Goal: Find contact information: Find contact information

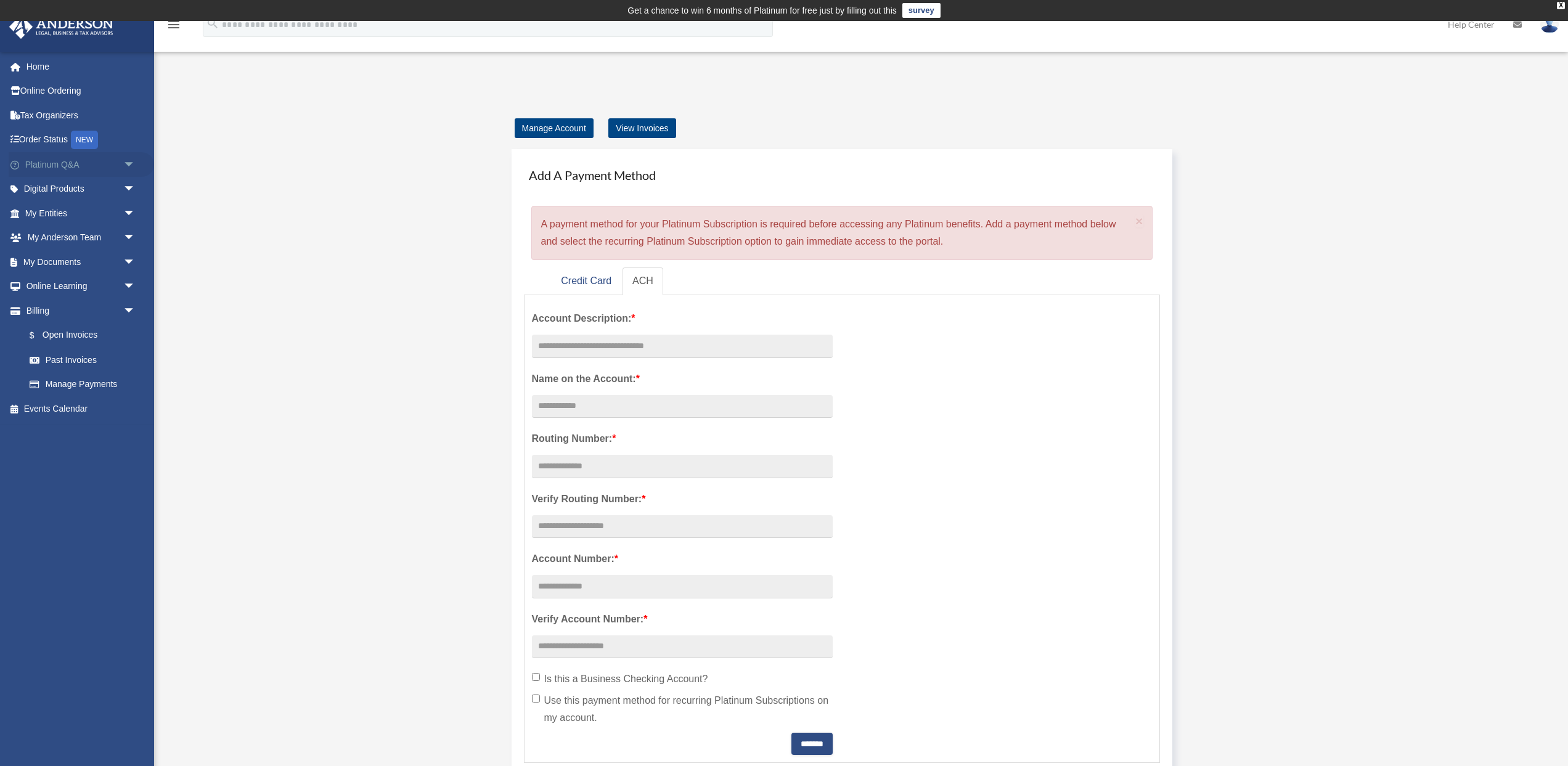
click at [123, 161] on span "arrow_drop_down" at bounding box center [136, 165] width 25 height 25
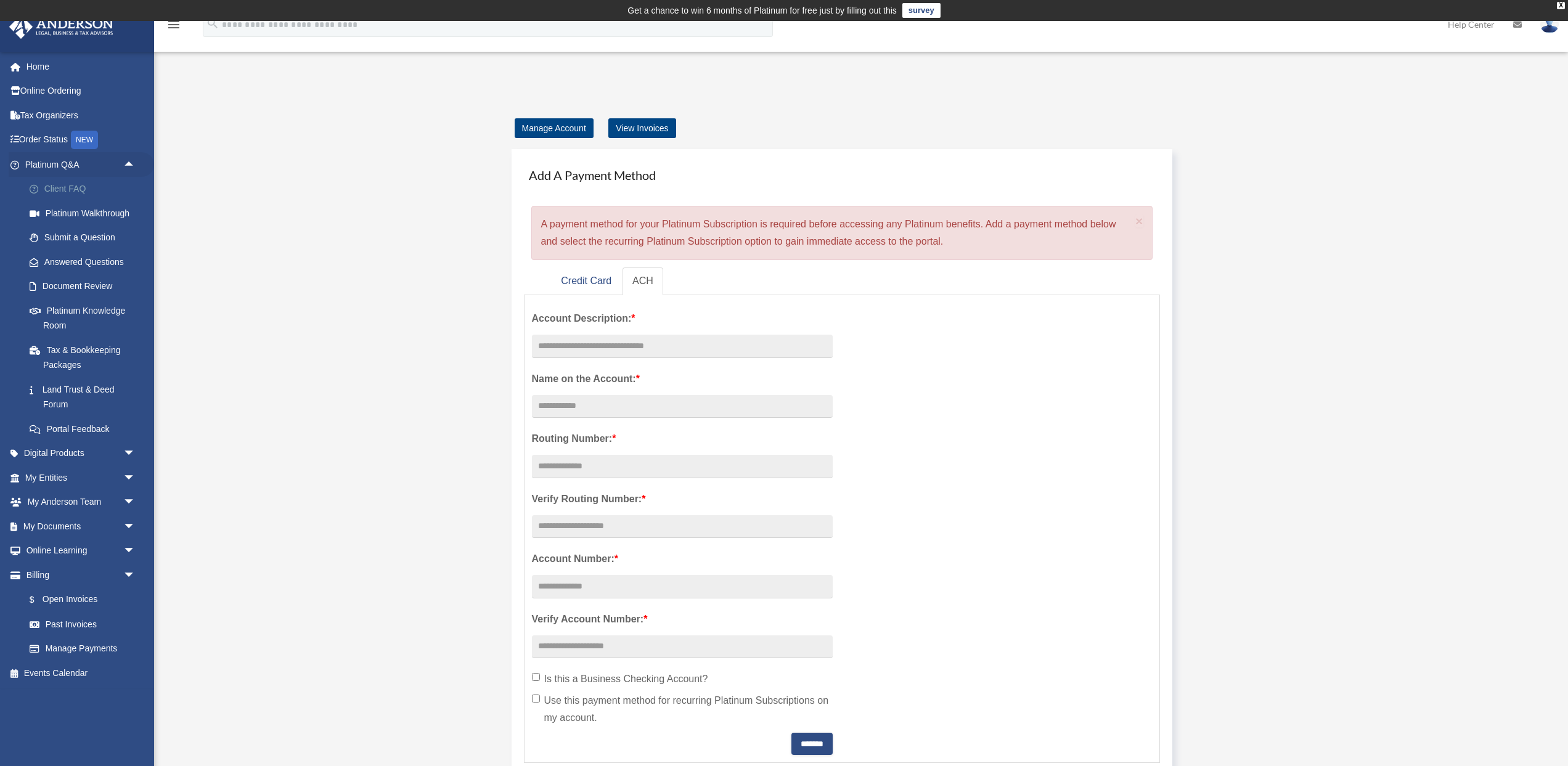
click at [77, 186] on link "Client FAQ" at bounding box center [86, 190] width 136 height 25
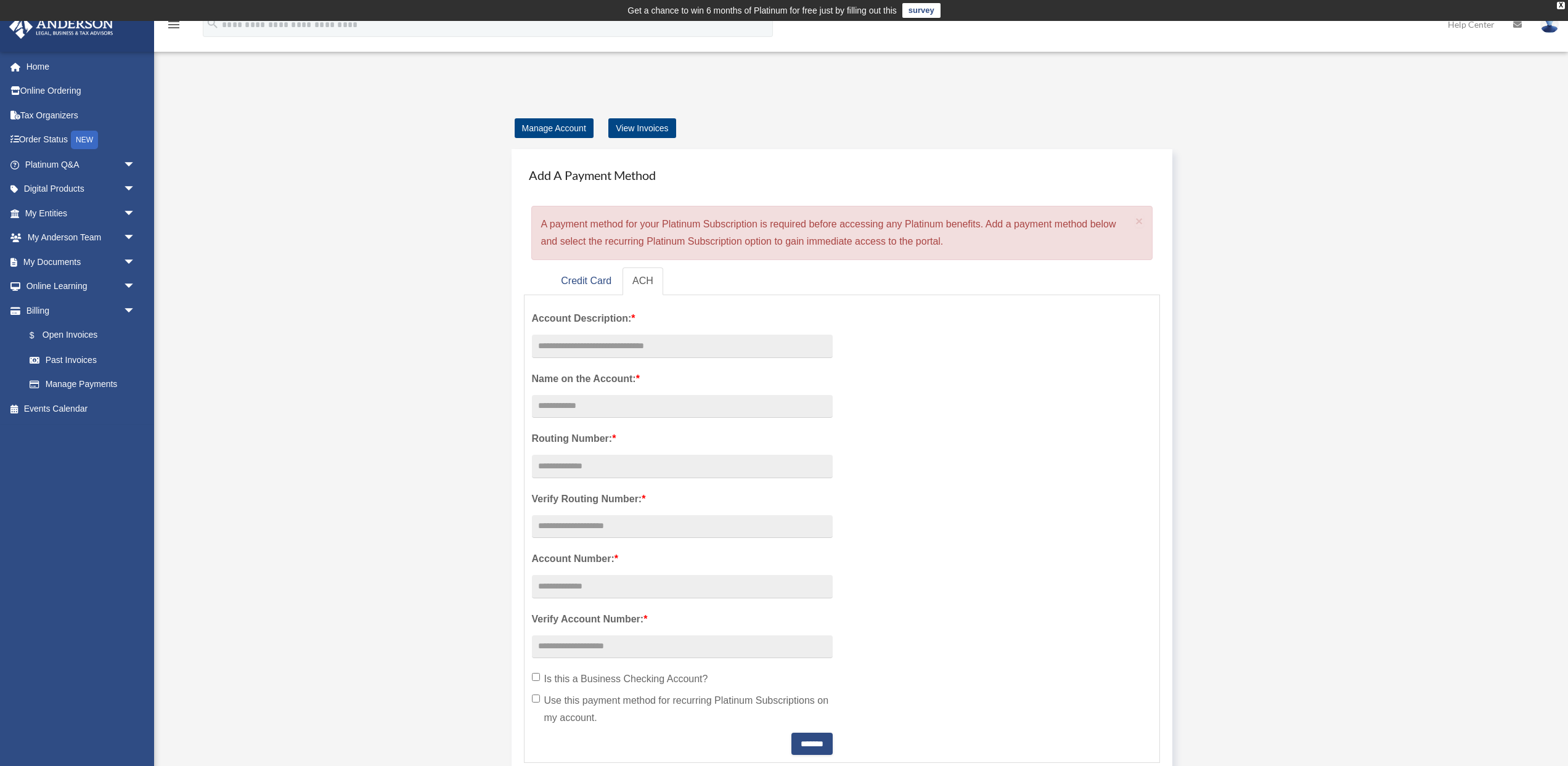
click at [173, 28] on icon "menu" at bounding box center [173, 25] width 15 height 15
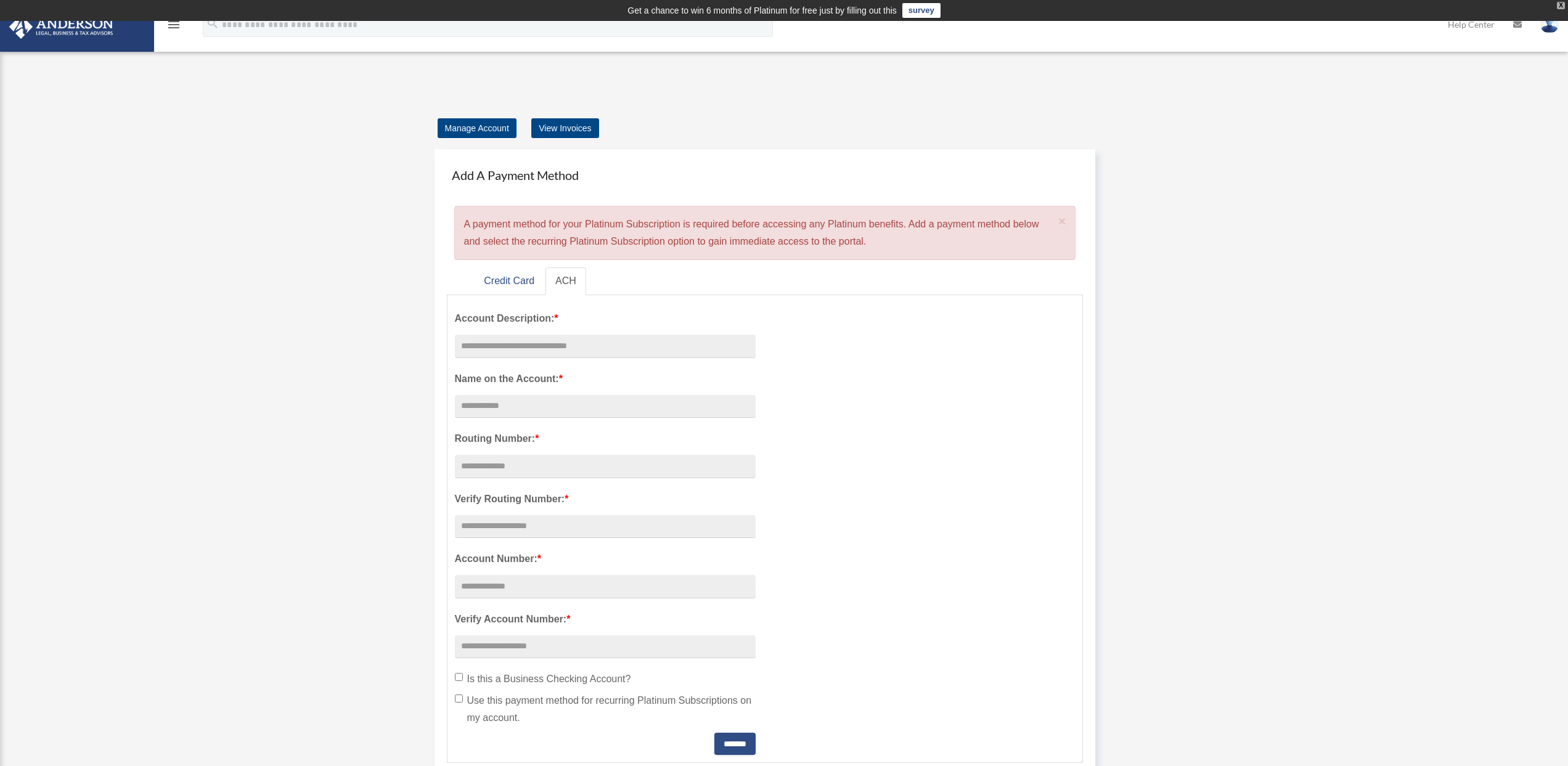
click at [1559, 5] on div "X" at bounding box center [1560, 6] width 8 height 7
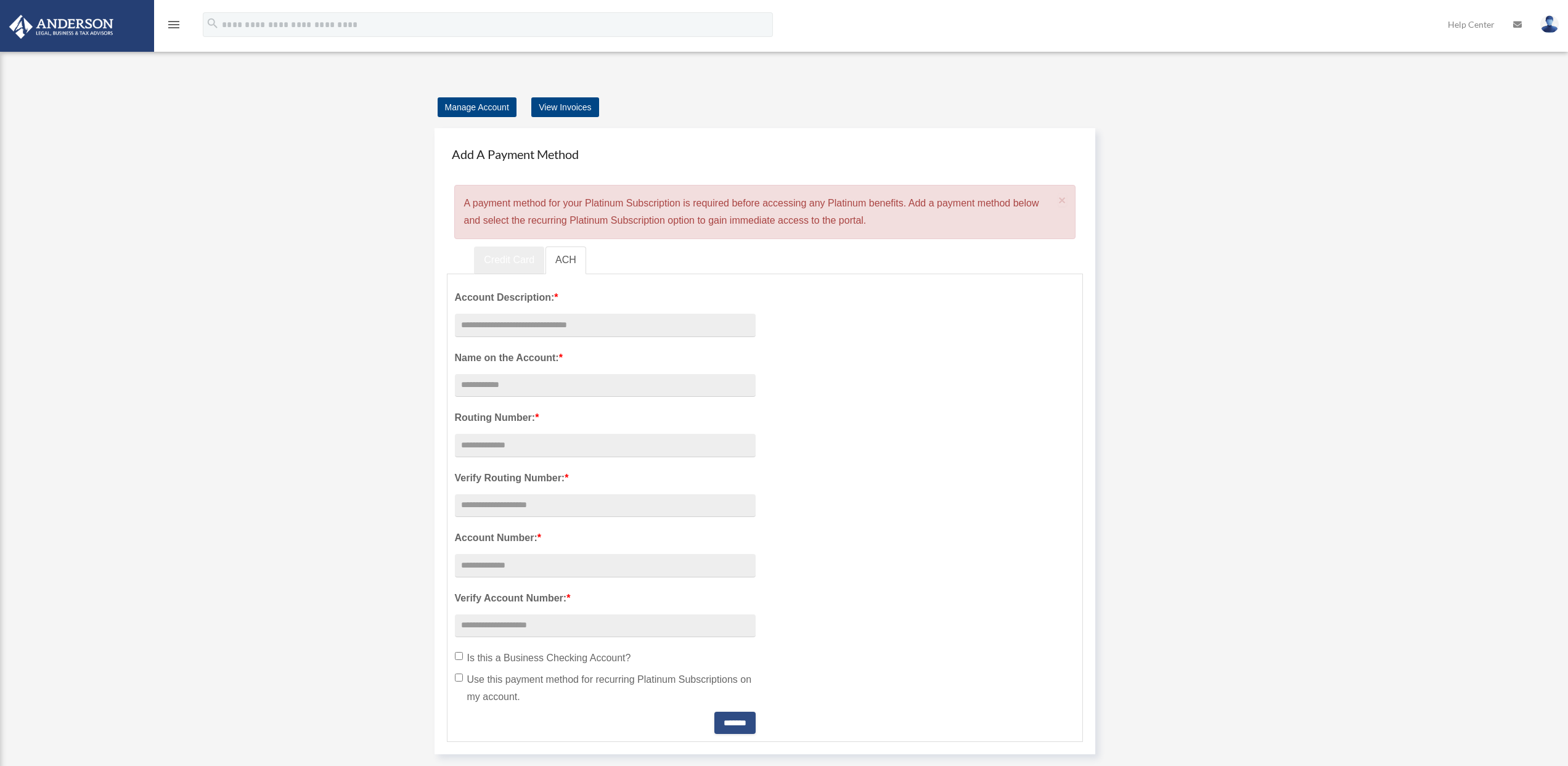
click at [513, 264] on link "Credit Card" at bounding box center [509, 261] width 70 height 28
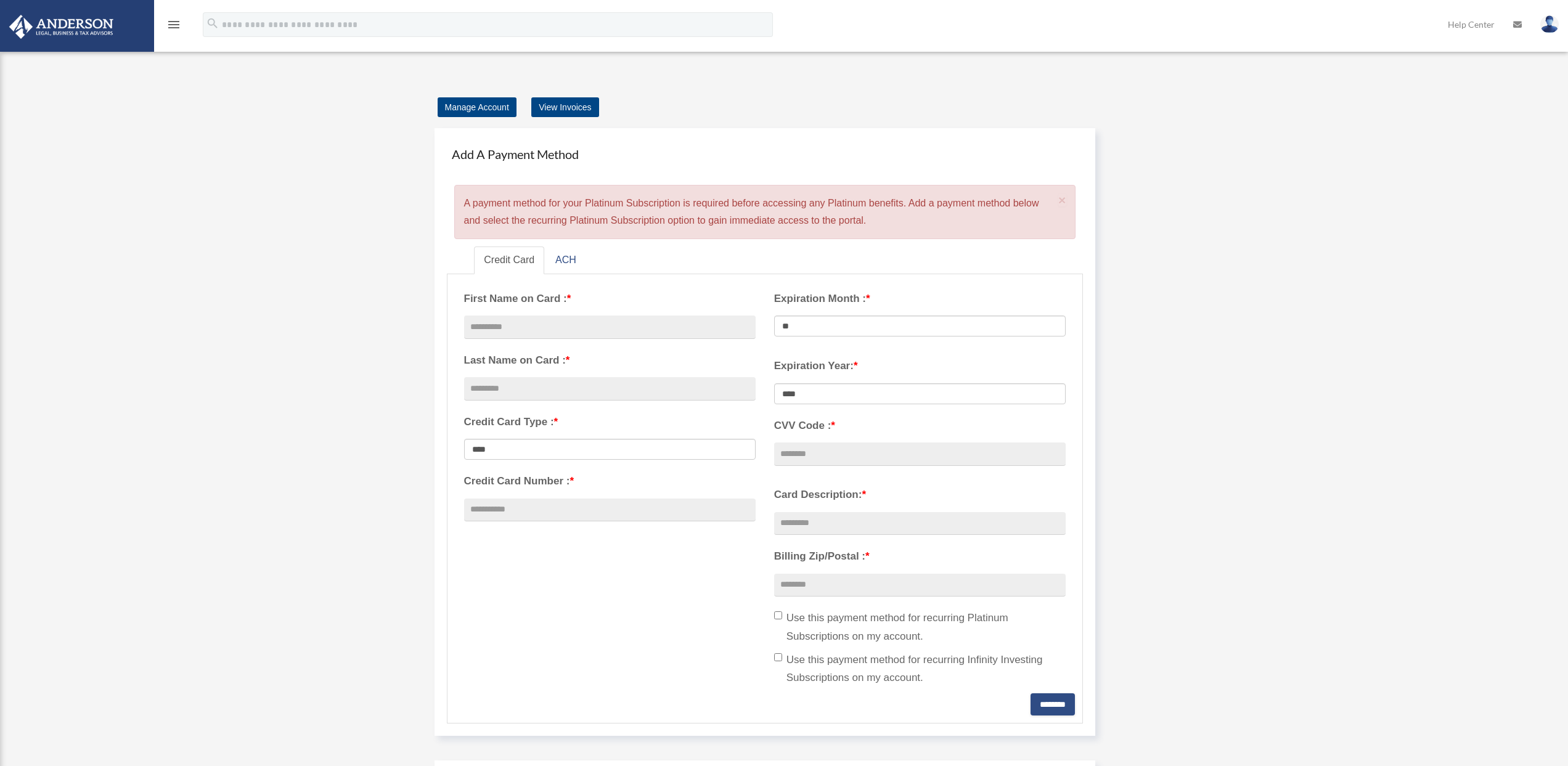
click at [183, 23] on div "menu" at bounding box center [173, 25] width 39 height 32
click at [180, 24] on icon "menu" at bounding box center [173, 25] width 15 height 15
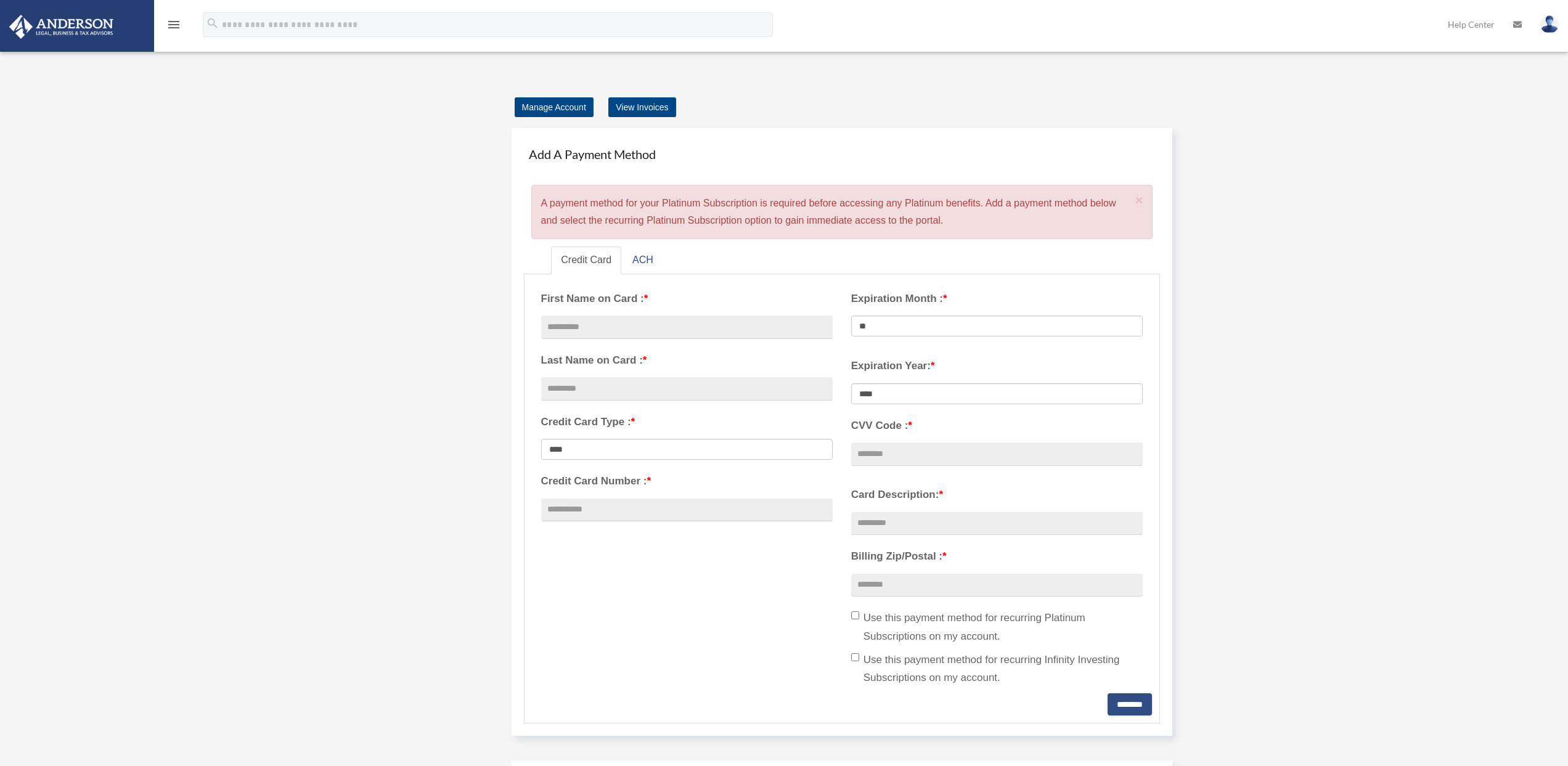
click at [121, 26] on link at bounding box center [76, 25] width 155 height 52
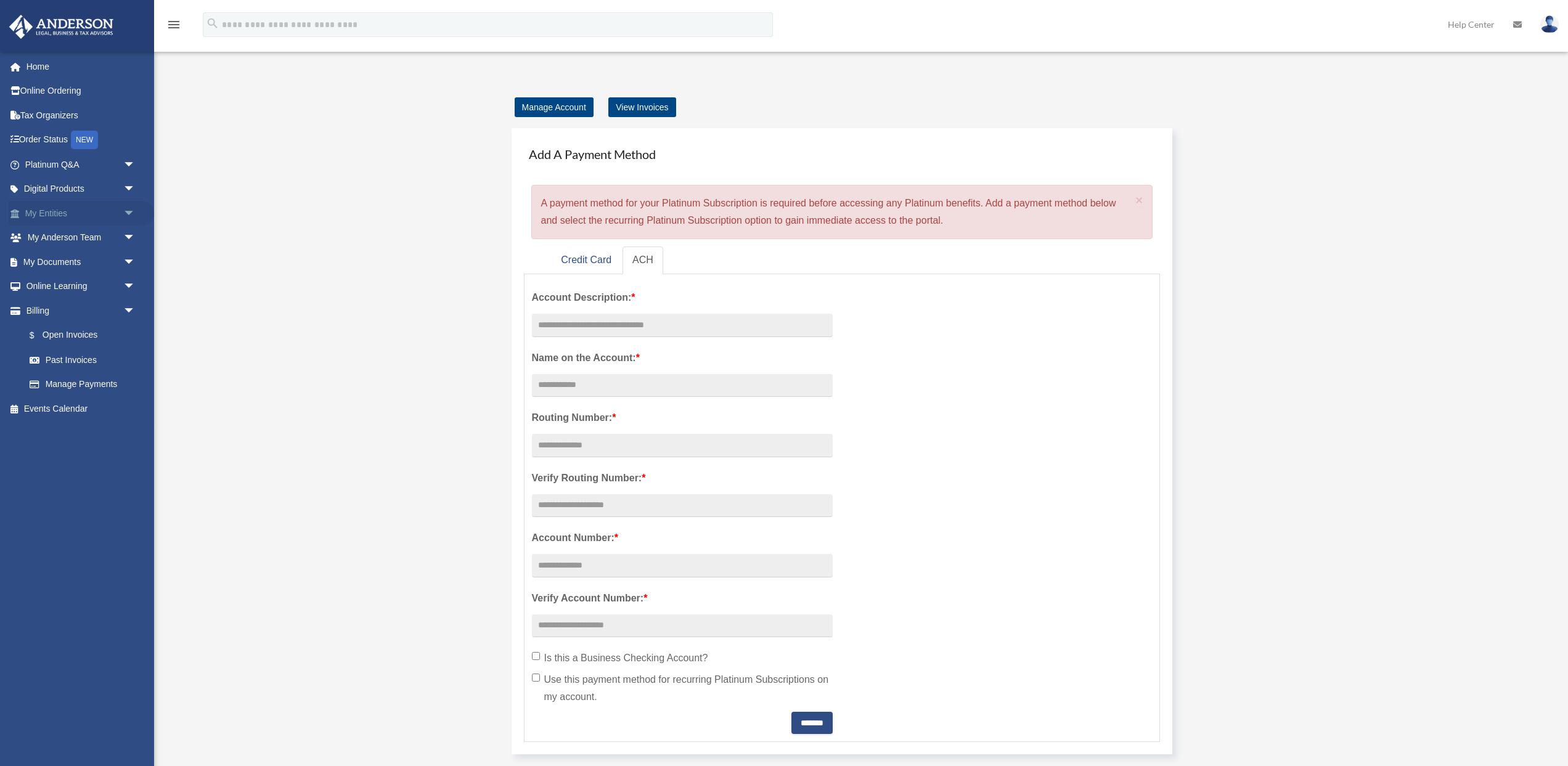
click at [125, 213] on span "arrow_drop_down" at bounding box center [136, 213] width 25 height 25
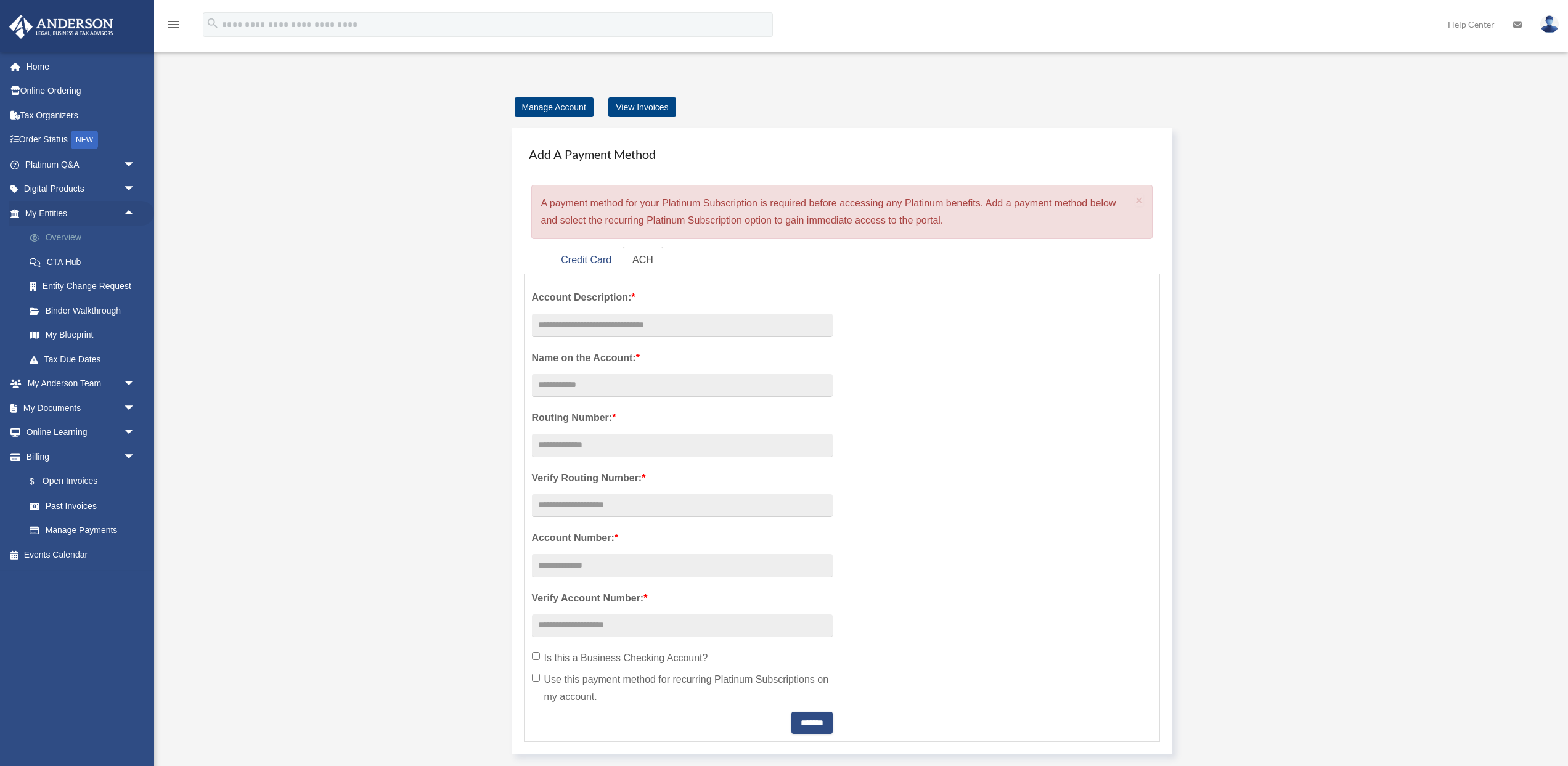
click at [70, 238] on link "Overview" at bounding box center [86, 238] width 136 height 25
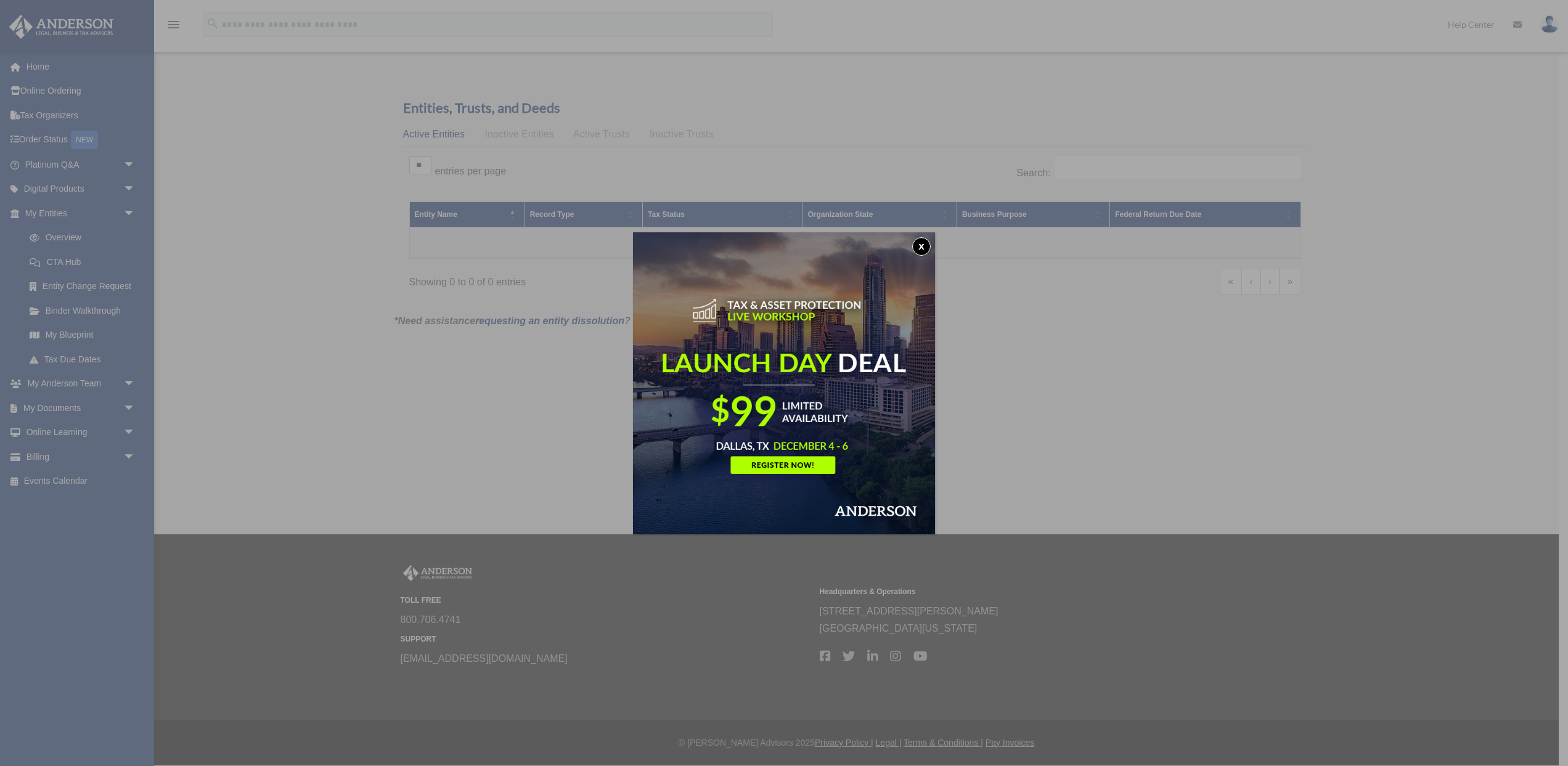
click at [924, 244] on button "x" at bounding box center [920, 246] width 18 height 18
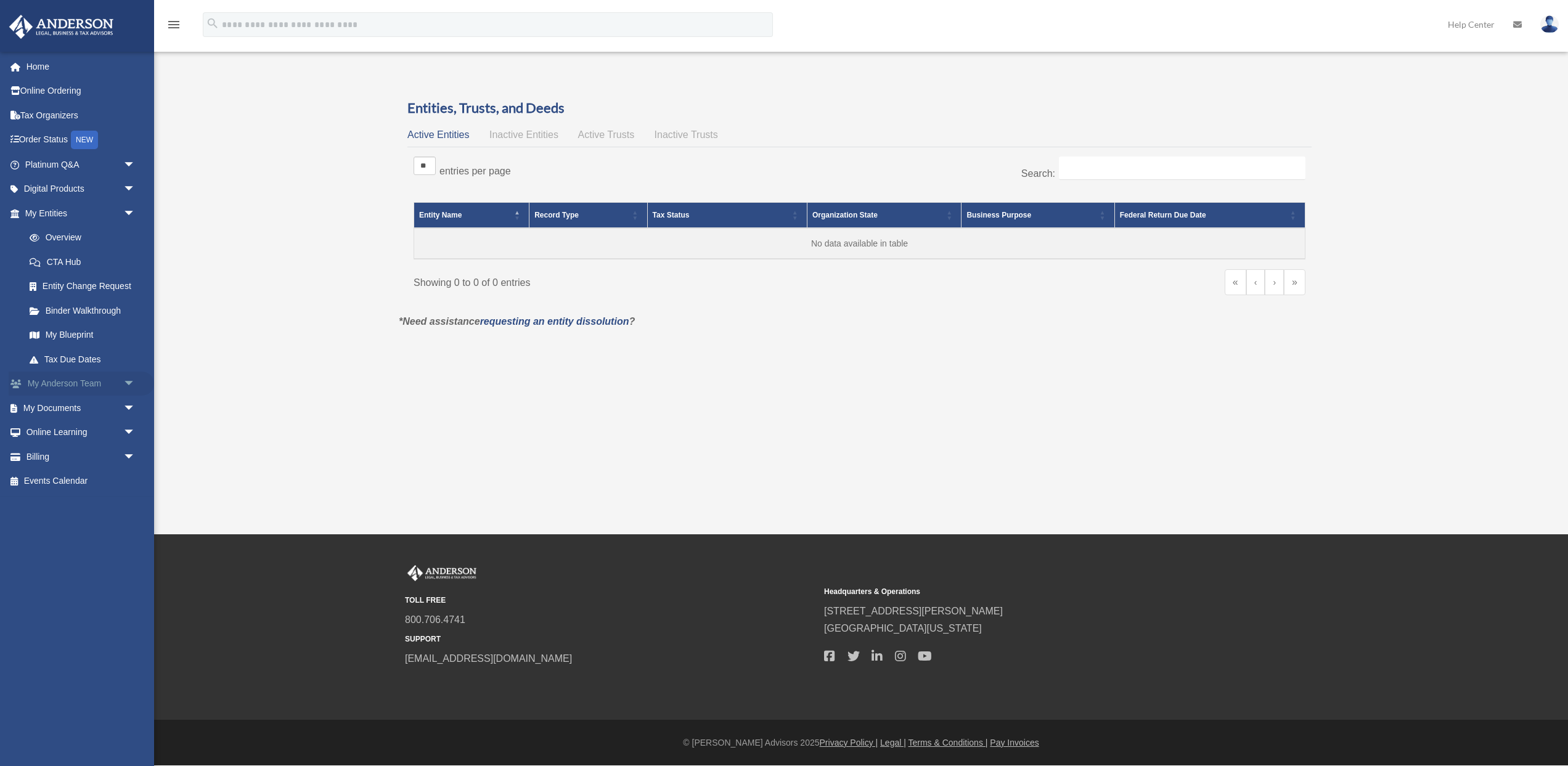
click at [97, 383] on link "My Anderson Team arrow_drop_down" at bounding box center [81, 384] width 145 height 25
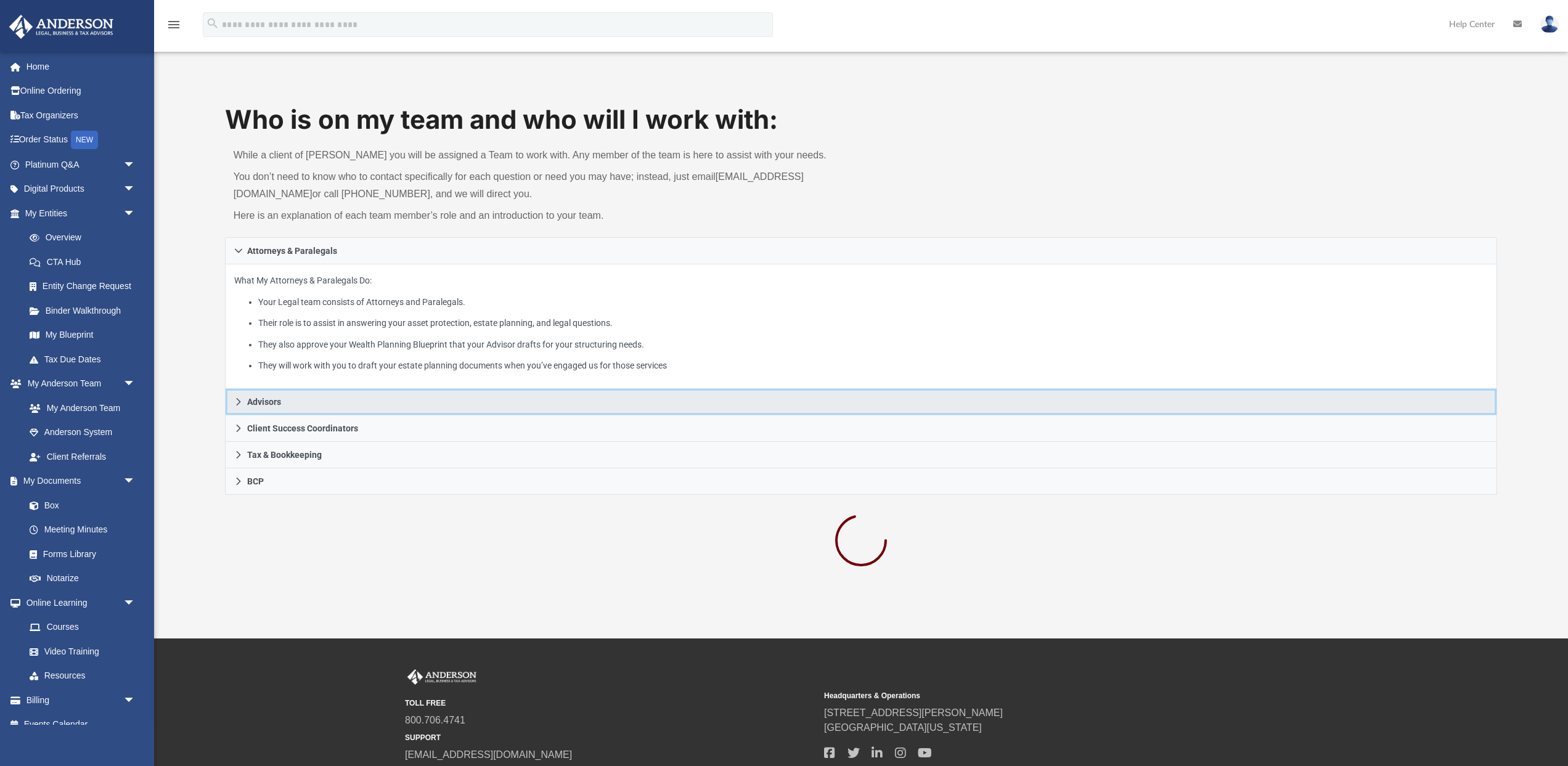
click at [245, 399] on link "Advisors" at bounding box center [861, 402] width 1273 height 27
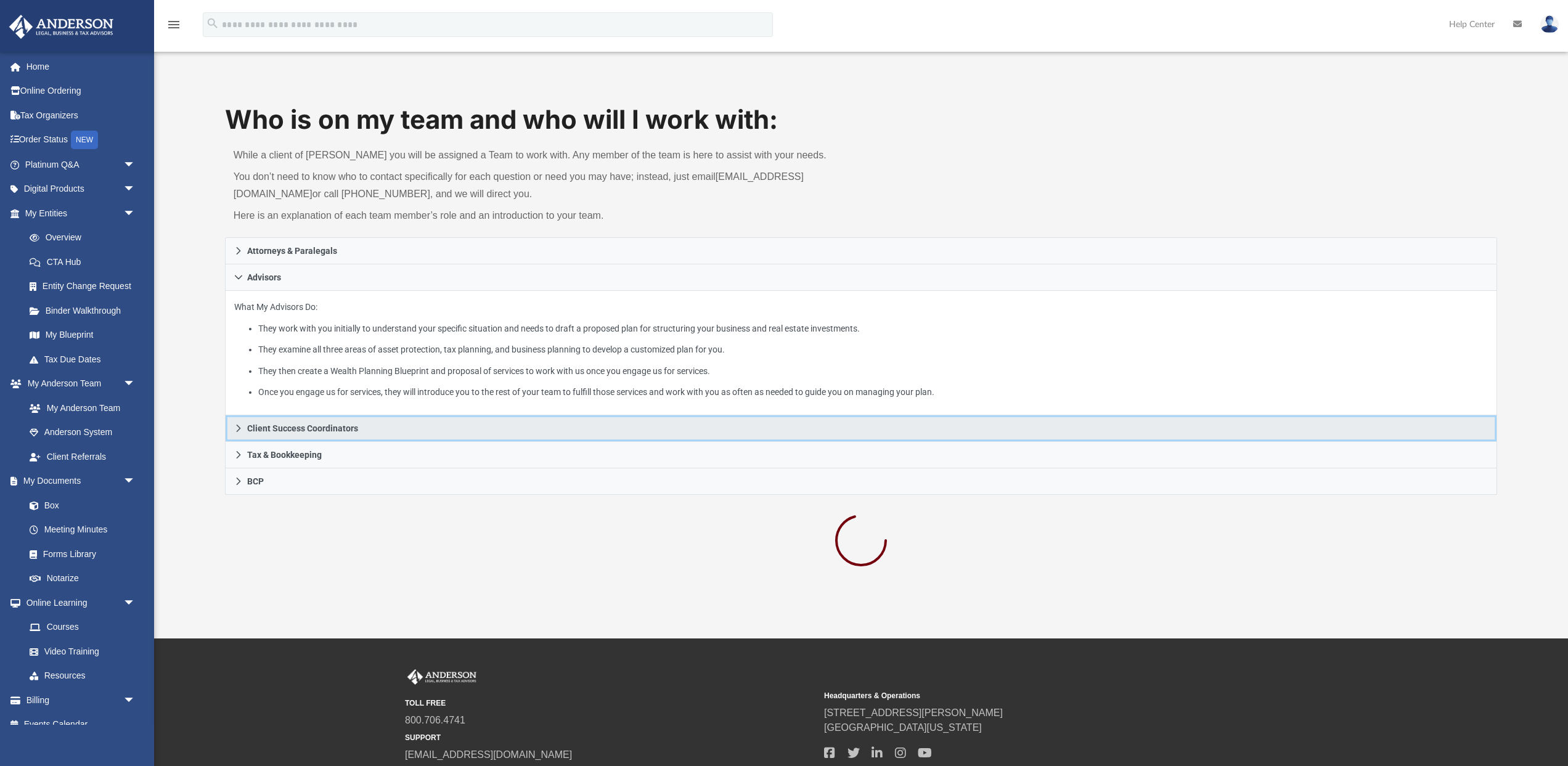
click at [241, 424] on icon at bounding box center [239, 428] width 9 height 9
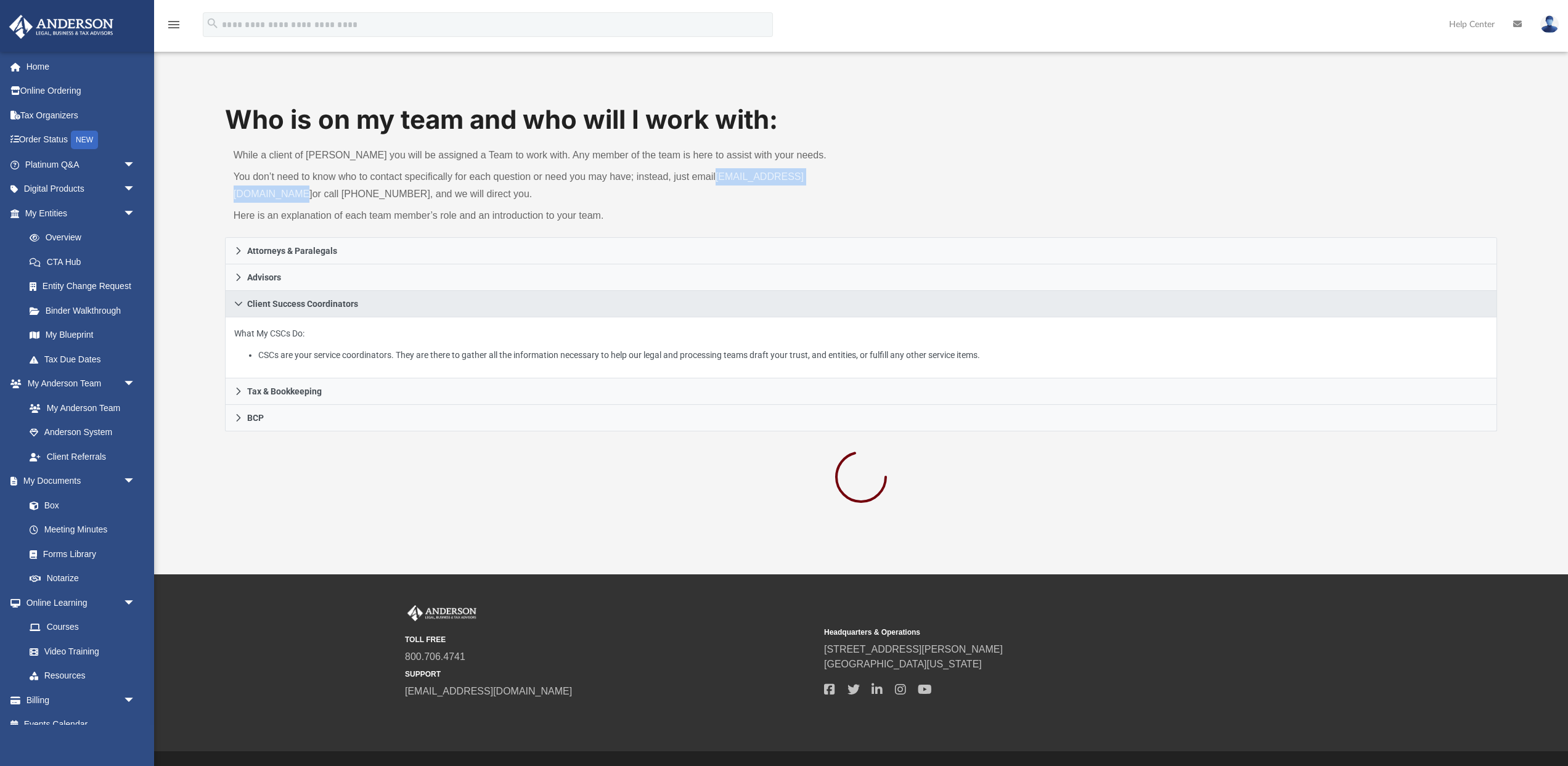
drag, startPoint x: 378, startPoint y: 194, endPoint x: 227, endPoint y: 190, distance: 151.1
click at [227, 190] on div "While a client of [PERSON_NAME] you will be assigned a Team to work with. Any m…" at bounding box center [543, 187] width 636 height 99
copy link "[EMAIL_ADDRESS][DOMAIN_NAME]"
